Goal: Information Seeking & Learning: Learn about a topic

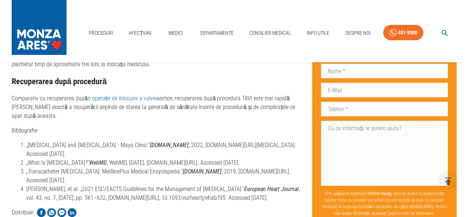
scroll to position [2961, 0]
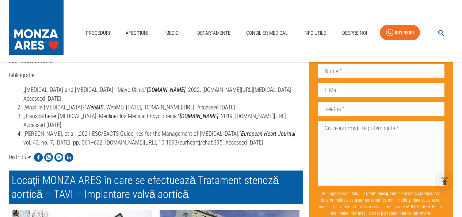
click at [442, 33] on icon "button" at bounding box center [442, 33] width 8 height 8
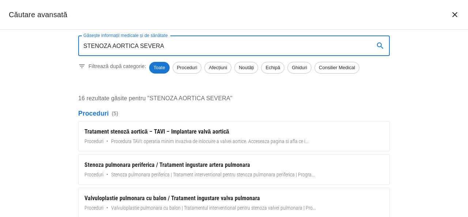
drag, startPoint x: 173, startPoint y: 166, endPoint x: 0, endPoint y: 39, distance: 214.7
click at [0, 39] on div "Găsește informații medicale și de sănătate STENOZA AORTICA SEVERA Găsește infor…" at bounding box center [234, 123] width 468 height 187
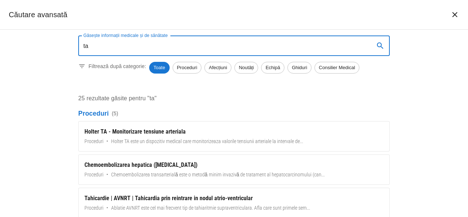
type input "t"
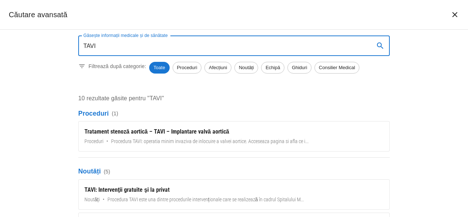
type input "TAVI"
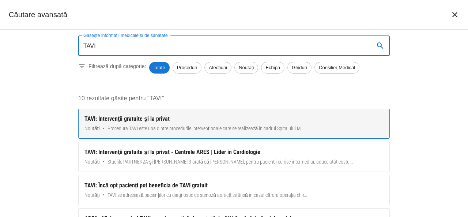
scroll to position [73, 0]
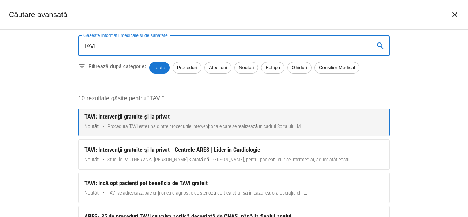
click at [145, 116] on div "TAVI: Intervenţii gratuite şi la privat" at bounding box center [233, 116] width 299 height 9
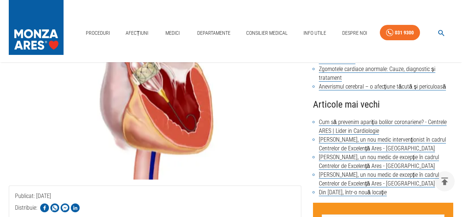
scroll to position [183, 0]
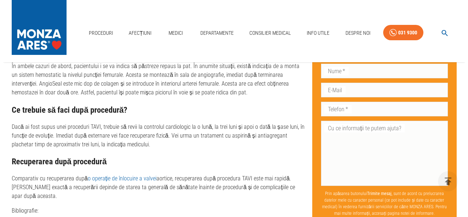
scroll to position [2376, 0]
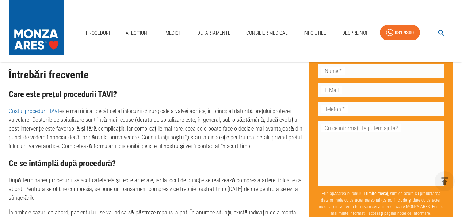
click at [440, 33] on icon "button" at bounding box center [442, 33] width 8 height 8
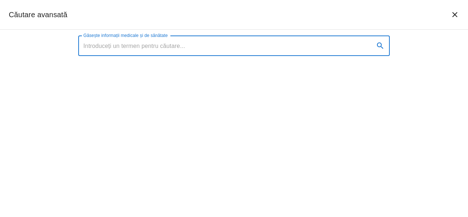
click at [164, 48] on input "Găsește informații medicale și de sănătate" at bounding box center [223, 45] width 290 height 20
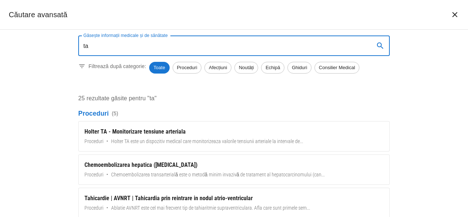
type input "t"
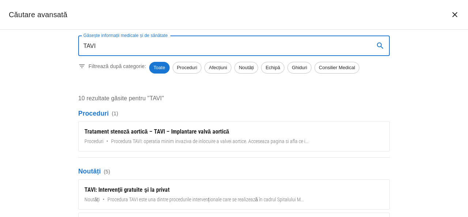
type input "TAVI"
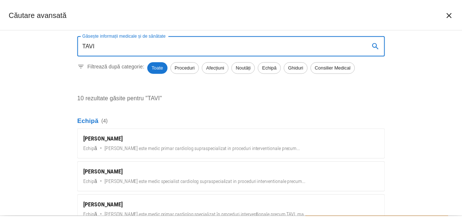
scroll to position [285, 0]
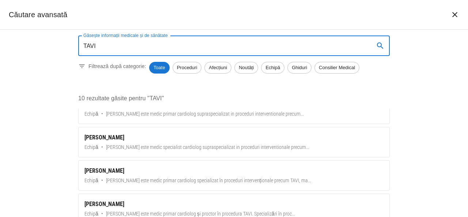
click at [39, 164] on div "Găsește informații medicale și de sănătate TAVI Găsește informații medicale și …" at bounding box center [234, 123] width 468 height 187
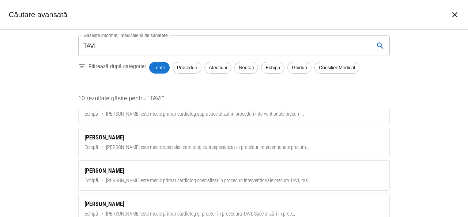
click at [454, 15] on icon "închide căutarea" at bounding box center [454, 14] width 9 height 9
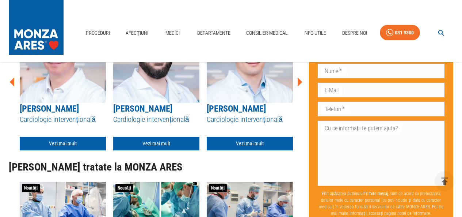
scroll to position [2046, 0]
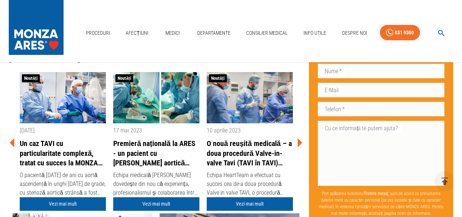
click at [299, 147] on icon at bounding box center [300, 142] width 5 height 9
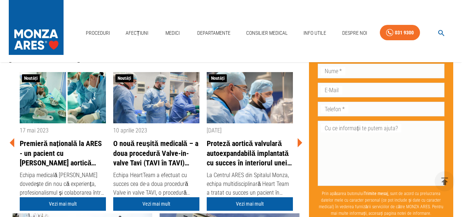
click at [299, 147] on icon at bounding box center [300, 142] width 5 height 9
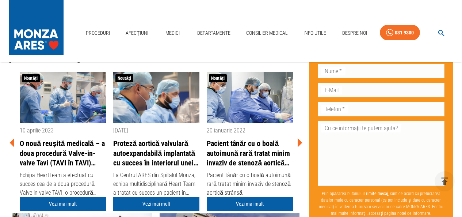
click at [303, 154] on icon at bounding box center [300, 143] width 22 height 22
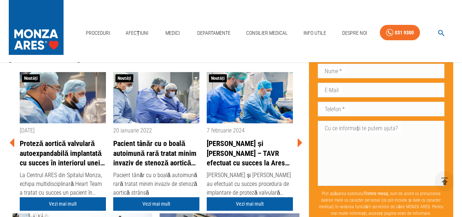
click at [303, 154] on icon at bounding box center [300, 143] width 22 height 22
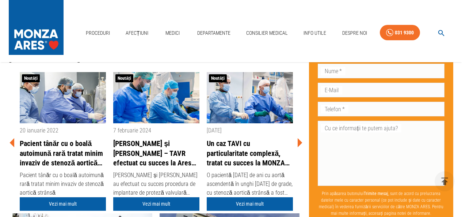
click at [299, 147] on icon at bounding box center [300, 142] width 5 height 9
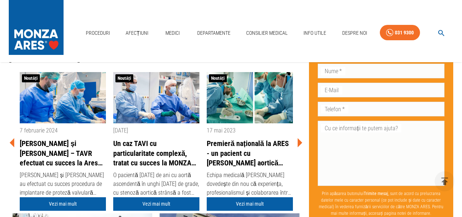
click at [299, 147] on icon at bounding box center [300, 142] width 5 height 9
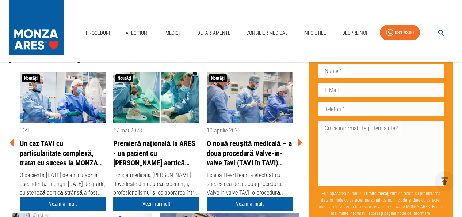
scroll to position [2083, 0]
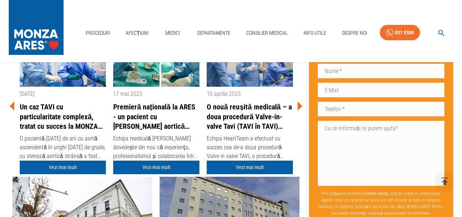
click at [68, 131] on link "Un caz TAVI cu particularitate complexă, tratat cu succes la MONZA ARES [GEOGRA…" at bounding box center [63, 116] width 86 height 29
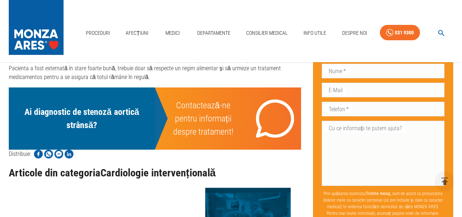
scroll to position [1133, 0]
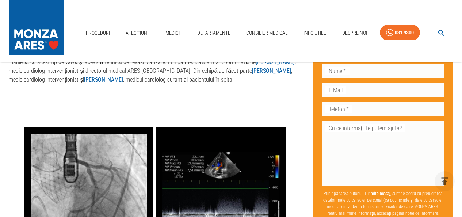
scroll to position [1024, 0]
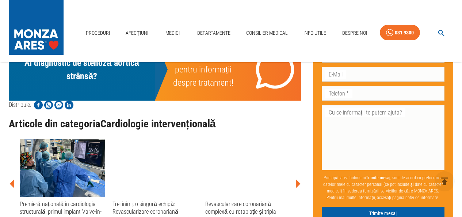
scroll to position [1170, 0]
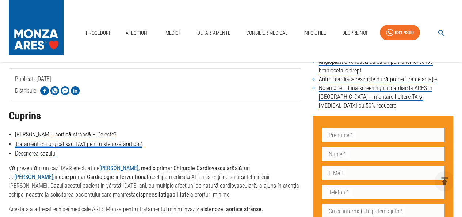
scroll to position [402, 0]
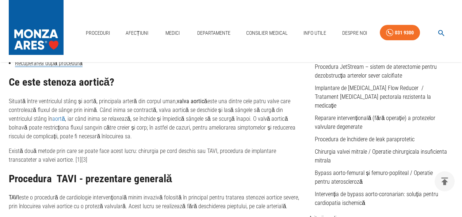
scroll to position [242, 0]
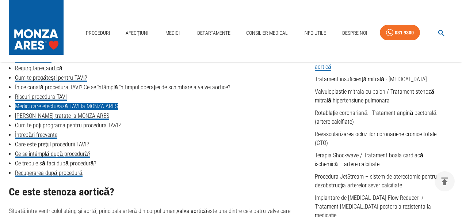
click at [107, 108] on link "Medici care efectuează TAVI la MONZA ARES" at bounding box center [66, 106] width 103 height 7
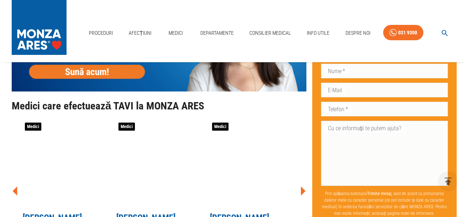
scroll to position [1877, 0]
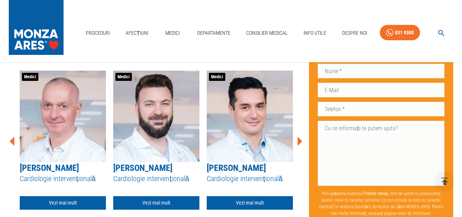
click at [296, 152] on icon at bounding box center [300, 141] width 22 height 22
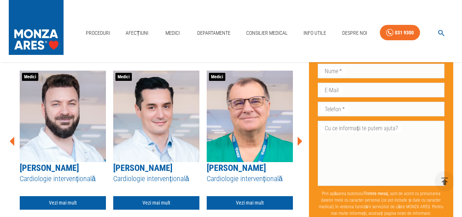
click at [296, 152] on icon at bounding box center [300, 141] width 22 height 22
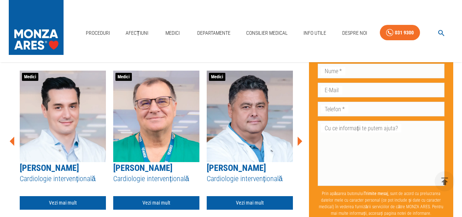
click at [296, 152] on icon at bounding box center [300, 141] width 22 height 22
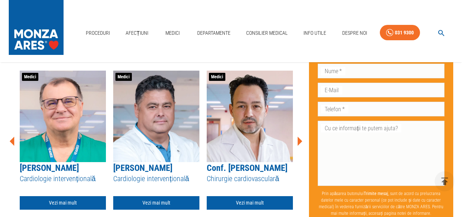
click at [296, 152] on icon at bounding box center [300, 141] width 22 height 22
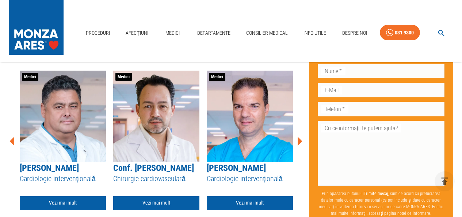
click at [296, 152] on icon at bounding box center [300, 141] width 22 height 22
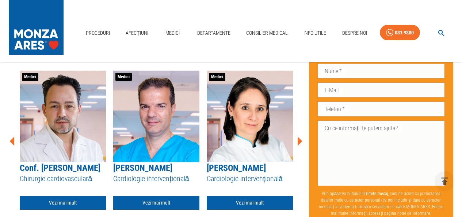
click at [296, 152] on icon at bounding box center [300, 141] width 22 height 22
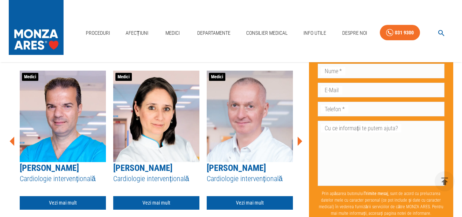
click at [296, 152] on icon at bounding box center [300, 141] width 22 height 22
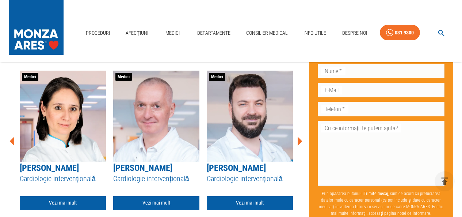
click at [296, 152] on icon at bounding box center [300, 141] width 22 height 22
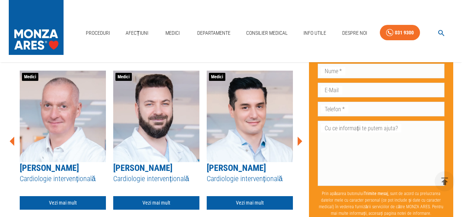
click at [296, 152] on icon at bounding box center [300, 141] width 22 height 22
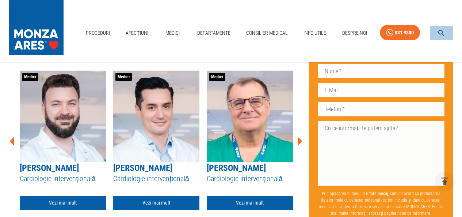
click at [443, 31] on icon "button" at bounding box center [442, 33] width 6 height 6
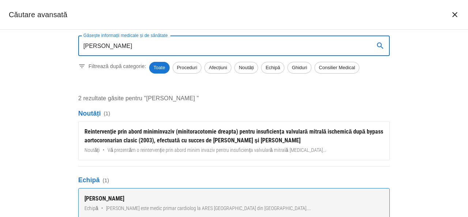
type input "[PERSON_NAME]"
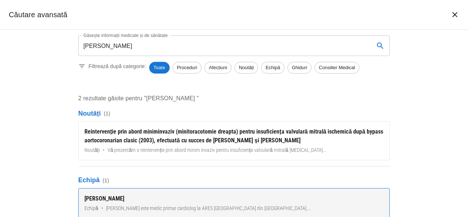
click at [118, 198] on div "[PERSON_NAME]" at bounding box center [233, 198] width 299 height 9
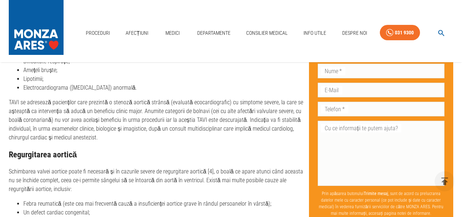
scroll to position [2463, 0]
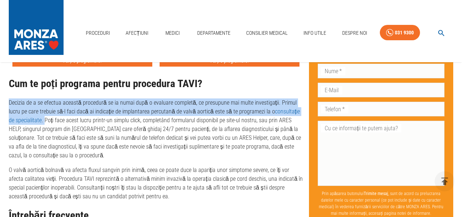
drag, startPoint x: 9, startPoint y: 107, endPoint x: 38, endPoint y: 128, distance: 34.9
click at [38, 128] on p "Decizia de a se efectua această procedură se ia numai după o evaluare completă,…" at bounding box center [156, 128] width 295 height 61
copy p "Decizia de a se efectua această procedură se ia numai după o evaluare completă,…"
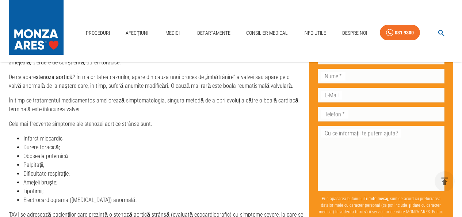
scroll to position [912, 0]
